Goal: Information Seeking & Learning: Check status

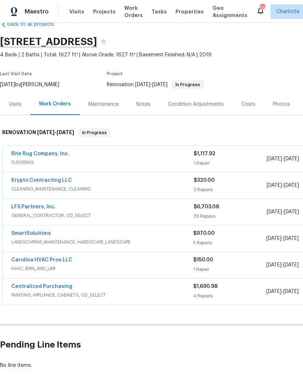
scroll to position [17, 0]
click at [52, 155] on link "Rite Rug Company, Inc." at bounding box center [40, 153] width 58 height 5
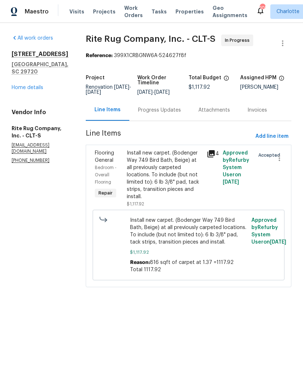
click at [170, 114] on div "Progress Updates" at bounding box center [159, 109] width 43 height 7
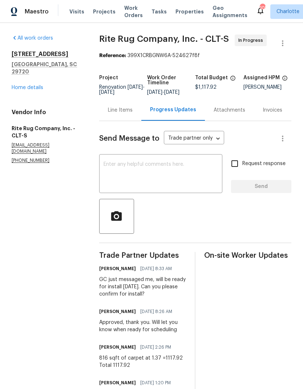
click at [37, 85] on link "Home details" at bounding box center [28, 87] width 32 height 5
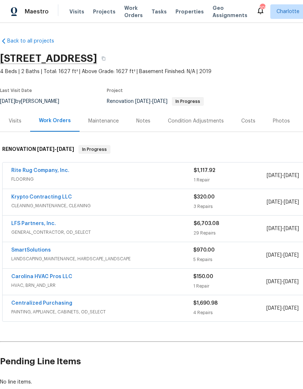
click at [57, 195] on link "Krypto Contracting LLC" at bounding box center [41, 196] width 61 height 5
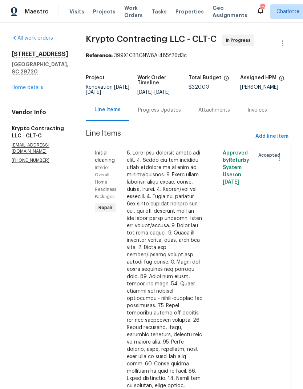
click at [159, 114] on div "Progress Updates" at bounding box center [159, 109] width 43 height 7
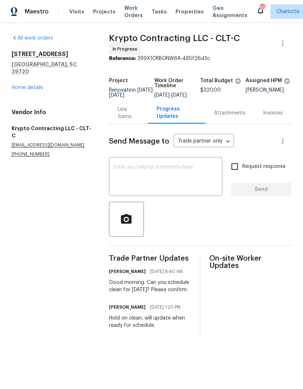
click at [16, 85] on link "Home details" at bounding box center [28, 87] width 32 height 5
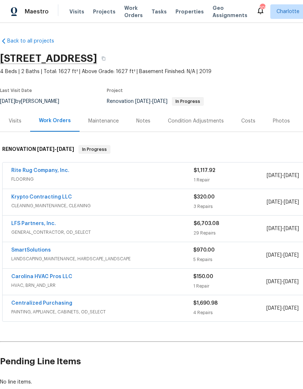
click at [22, 249] on link "SmartSolutions" at bounding box center [31, 249] width 40 height 5
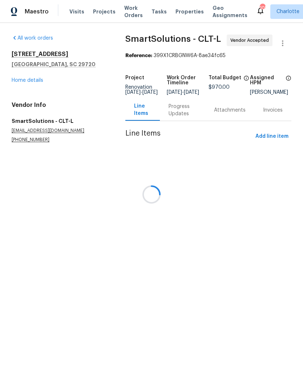
click at [180, 119] on div at bounding box center [151, 194] width 303 height 389
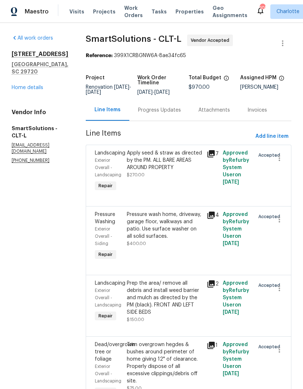
click at [177, 114] on div "Progress Updates" at bounding box center [159, 109] width 43 height 7
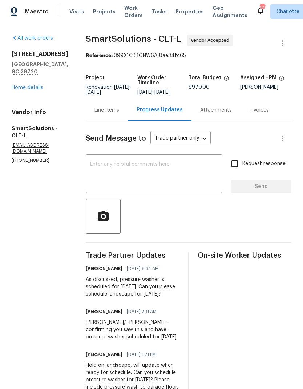
click at [24, 85] on link "Home details" at bounding box center [28, 87] width 32 height 5
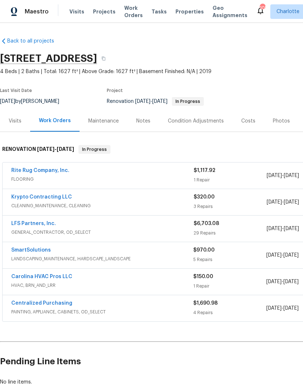
click at [32, 274] on link "Carolina HVAC Pros LLC" at bounding box center [41, 276] width 61 height 5
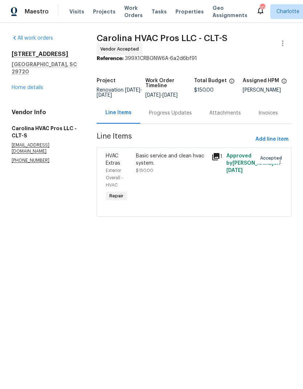
click at [174, 124] on div "Progress Updates" at bounding box center [170, 112] width 60 height 21
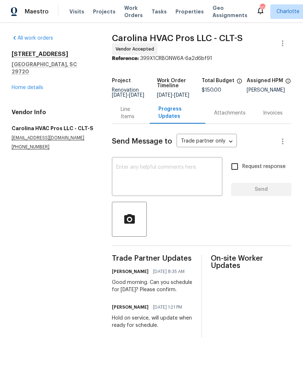
click at [17, 85] on link "Home details" at bounding box center [28, 87] width 32 height 5
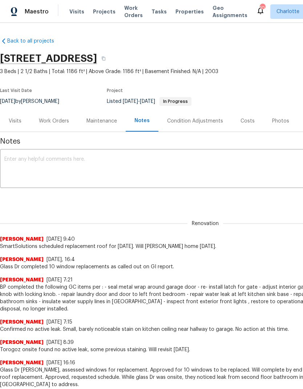
click at [57, 124] on div "Work Orders" at bounding box center [54, 120] width 30 height 7
